Goal: Entertainment & Leisure: Consume media (video, audio)

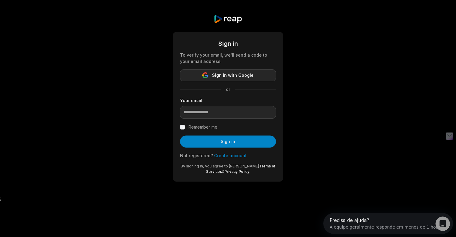
click at [227, 76] on span "Sign in with Google" at bounding box center [233, 75] width 42 height 7
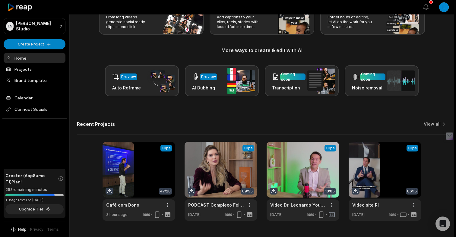
scroll to position [64, 0]
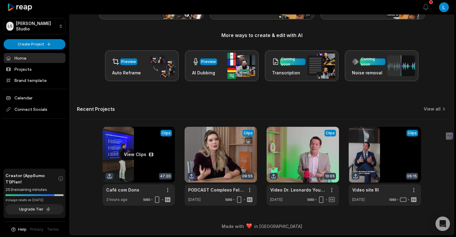
click at [134, 152] on link at bounding box center [139, 166] width 72 height 79
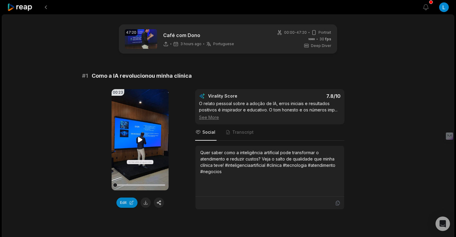
click at [138, 139] on icon at bounding box center [140, 139] width 5 height 5
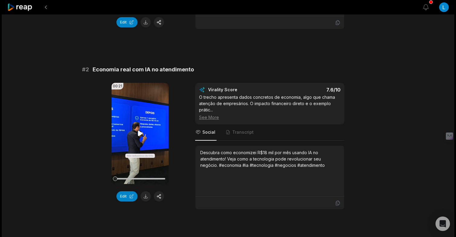
scroll to position [182, 0]
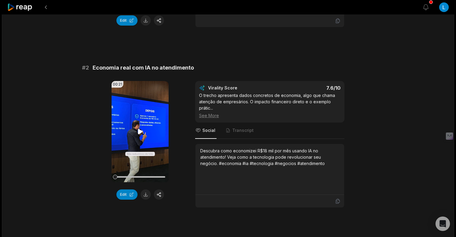
click at [138, 134] on icon at bounding box center [140, 131] width 5 height 5
click at [213, 116] on div "See More" at bounding box center [269, 115] width 141 height 6
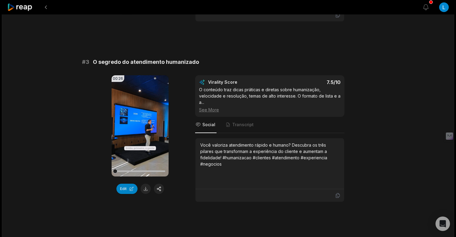
scroll to position [369, 0]
click at [140, 128] on icon at bounding box center [140, 125] width 7 height 7
